Goal: Transaction & Acquisition: Purchase product/service

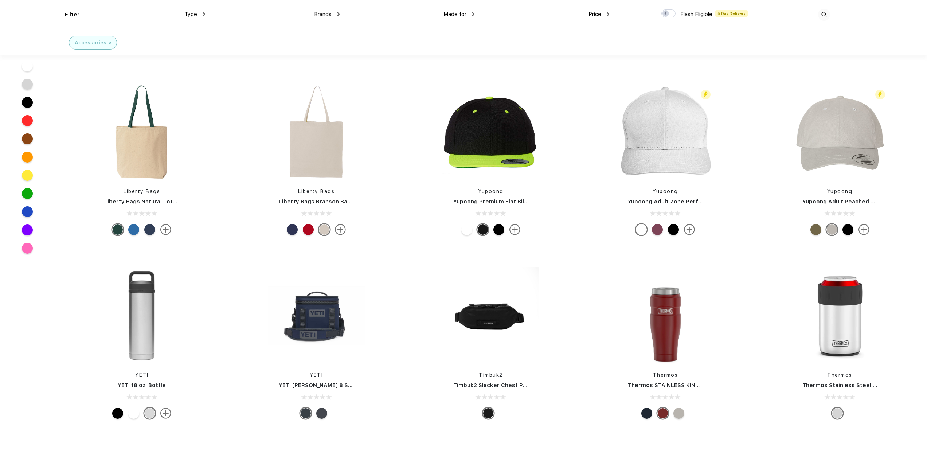
scroll to position [1944, 0]
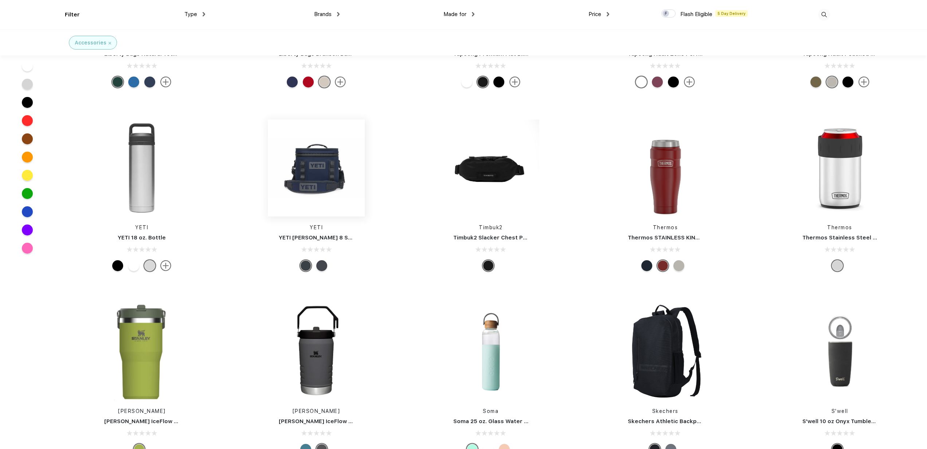
click at [317, 183] on img at bounding box center [316, 168] width 97 height 97
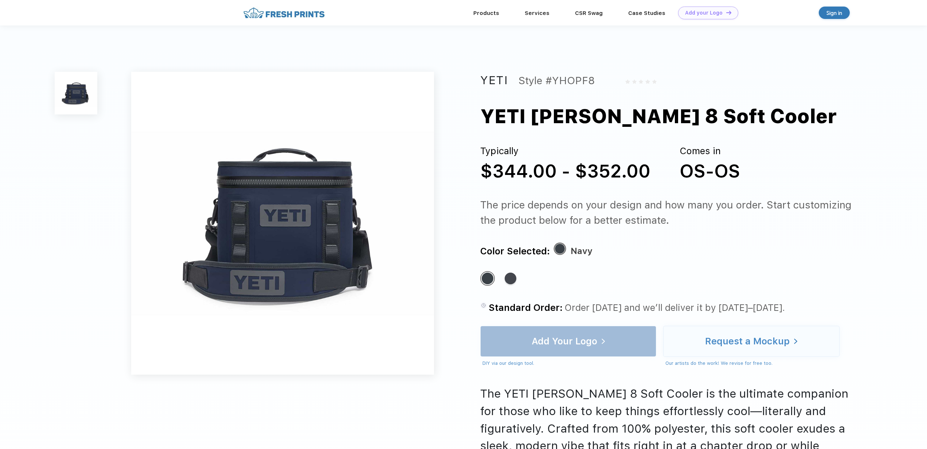
drag, startPoint x: 317, startPoint y: 183, endPoint x: 649, endPoint y: 247, distance: 338.9
click at [649, 247] on div "Color Selected: Navy" at bounding box center [670, 250] width 380 height 15
click at [508, 278] on div "Standard Color" at bounding box center [511, 279] width 12 height 12
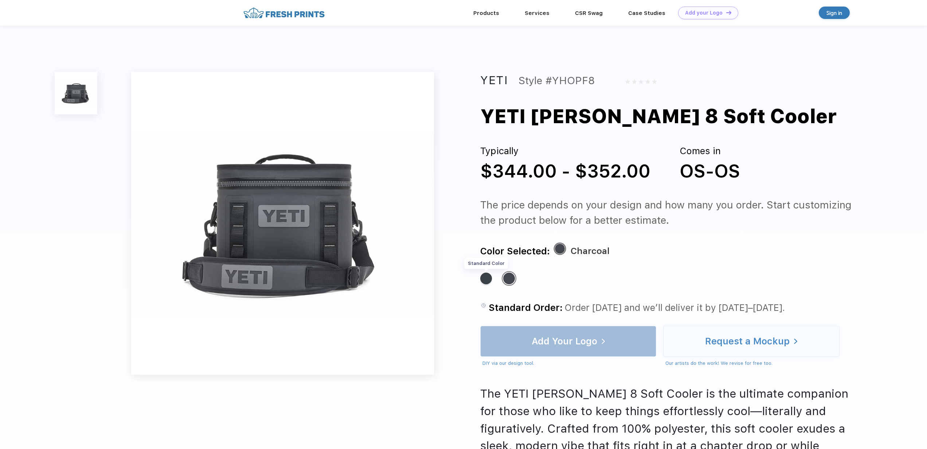
click at [486, 276] on div "Standard Color" at bounding box center [486, 279] width 12 height 12
